Goal: Task Accomplishment & Management: Use online tool/utility

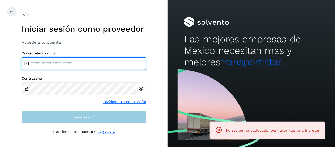
type input "**********"
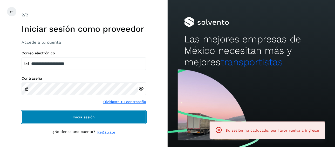
click at [116, 117] on button "Inicia sesión" at bounding box center [84, 117] width 125 height 12
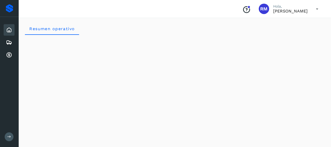
click at [9, 136] on icon at bounding box center [9, 136] width 4 height 4
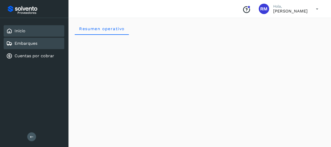
click at [51, 45] on div "Embarques" at bounding box center [34, 43] width 61 height 11
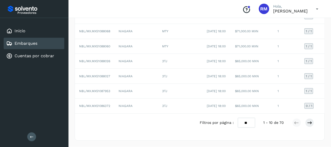
scroll to position [130, 0]
click at [113, 106] on td "NBL/MX.MX51086372" at bounding box center [94, 105] width 39 height 15
click at [105, 106] on span "NBL/MX.MX51086372" at bounding box center [94, 106] width 31 height 4
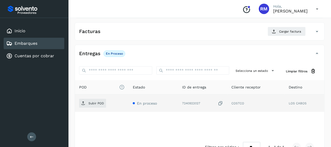
scroll to position [73, 0]
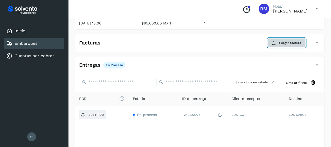
click at [291, 42] on span "Cargar factura" at bounding box center [291, 42] width 22 height 5
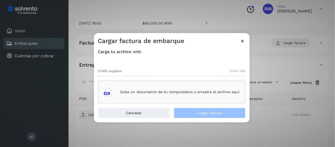
click at [180, 93] on p "Sube un documento de tu computadora o arrastra el archivo aquí" at bounding box center [179, 92] width 119 height 4
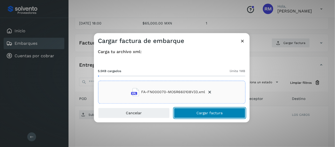
click at [193, 112] on button "Cargar factura" at bounding box center [210, 112] width 72 height 10
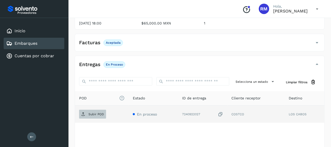
click at [93, 114] on p "Subir POD" at bounding box center [97, 114] width 16 height 4
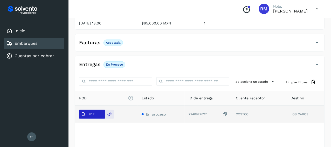
click at [95, 114] on span "PDF" at bounding box center [87, 114] width 17 height 8
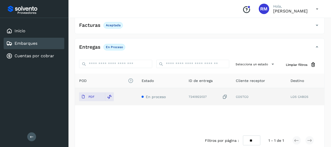
scroll to position [99, 0]
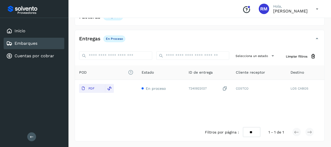
click at [38, 44] on div "Embarques" at bounding box center [34, 43] width 61 height 11
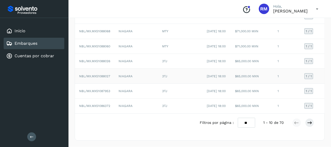
scroll to position [135, 0]
click at [311, 123] on icon at bounding box center [309, 122] width 5 height 5
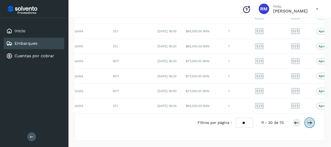
scroll to position [0, 80]
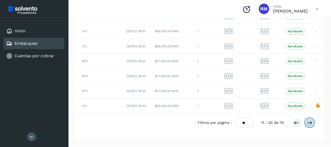
click at [313, 123] on button at bounding box center [310, 122] width 9 height 9
click at [297, 123] on icon at bounding box center [296, 122] width 5 height 5
click at [296, 124] on icon at bounding box center [296, 122] width 5 height 5
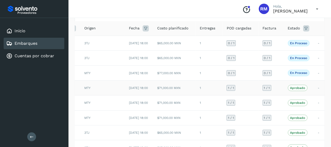
scroll to position [109, 0]
